Goal: Navigation & Orientation: Go to known website

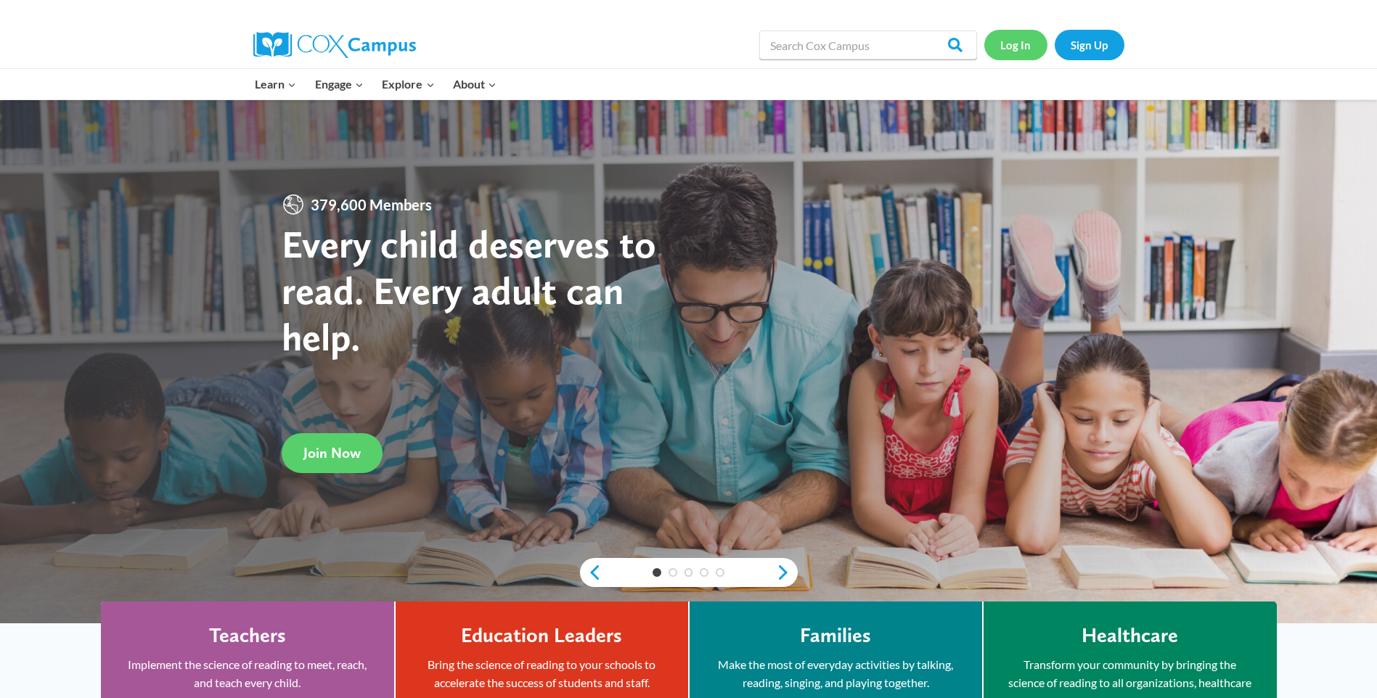
click at [1010, 45] on link "Log In" at bounding box center [1015, 45] width 63 height 30
click at [1017, 40] on link "Log In" at bounding box center [1015, 45] width 63 height 30
